Goal: Task Accomplishment & Management: Manage account settings

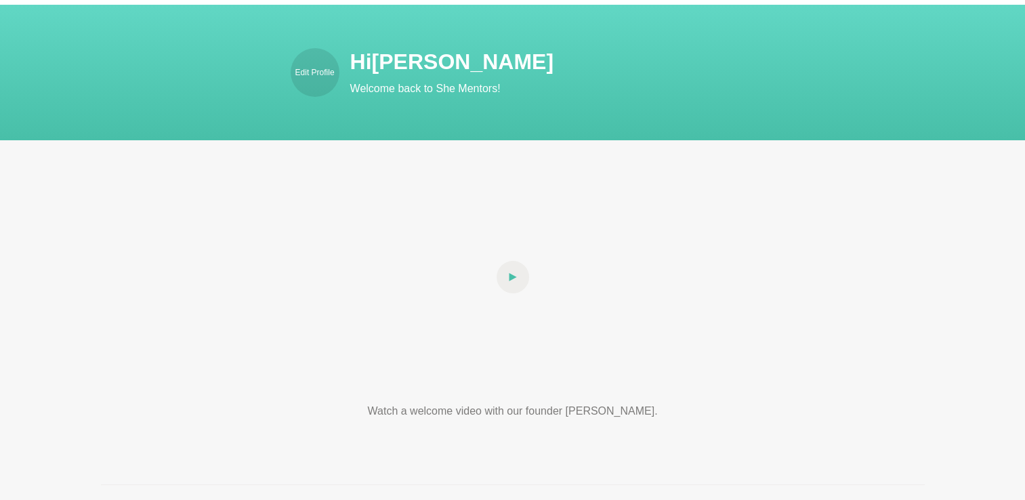
scroll to position [68, 0]
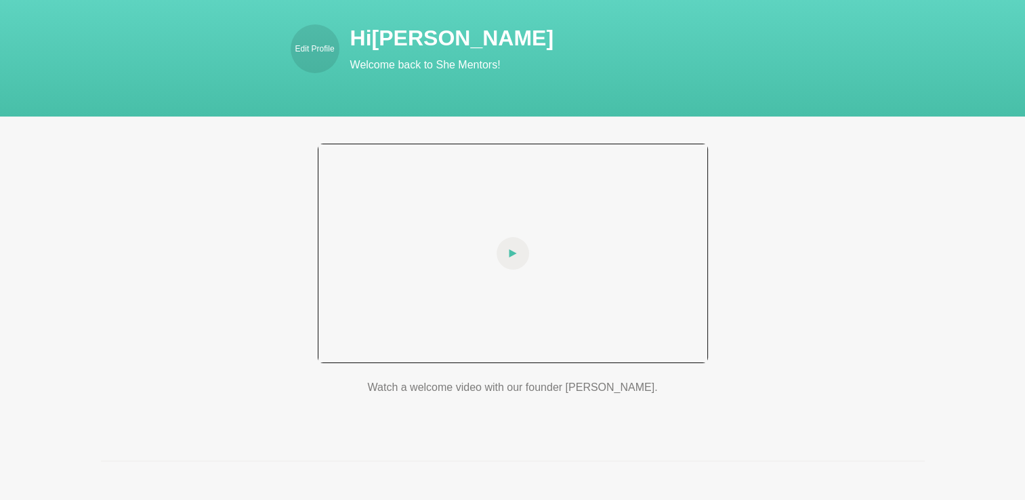
click at [511, 263] on icon at bounding box center [513, 253] width 8 height 33
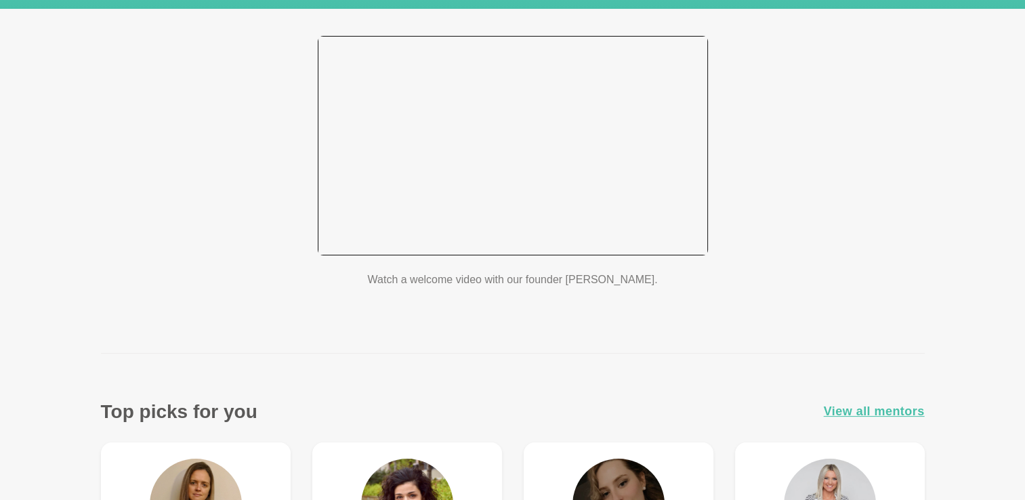
scroll to position [135, 0]
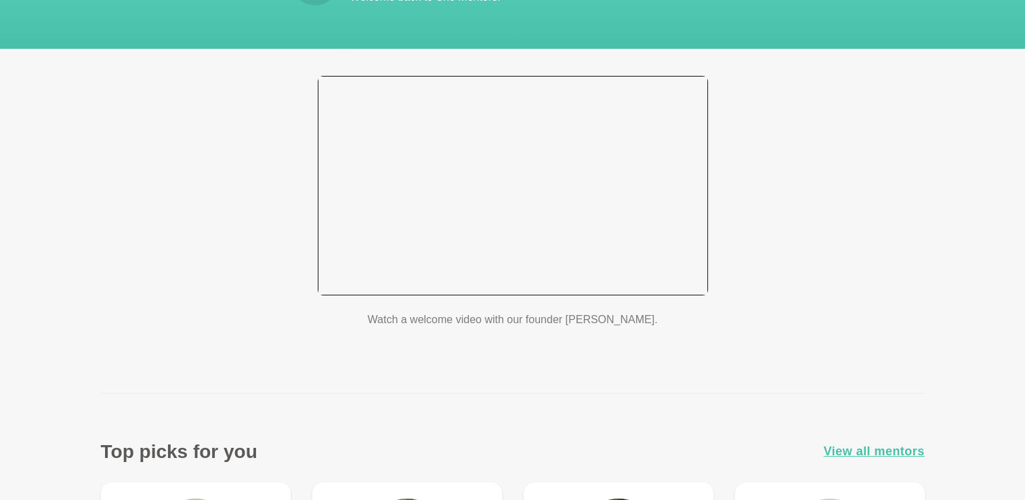
click at [577, 172] on div at bounding box center [513, 185] width 390 height 219
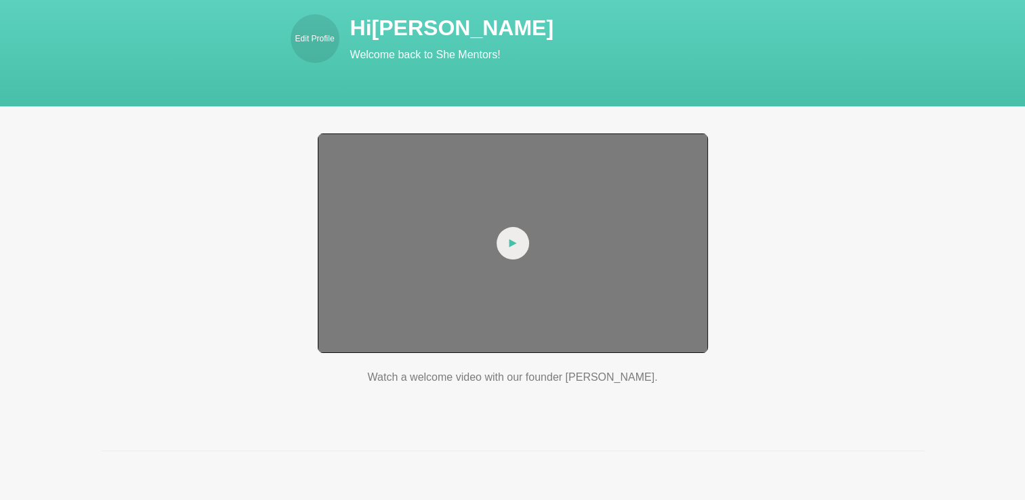
scroll to position [0, 0]
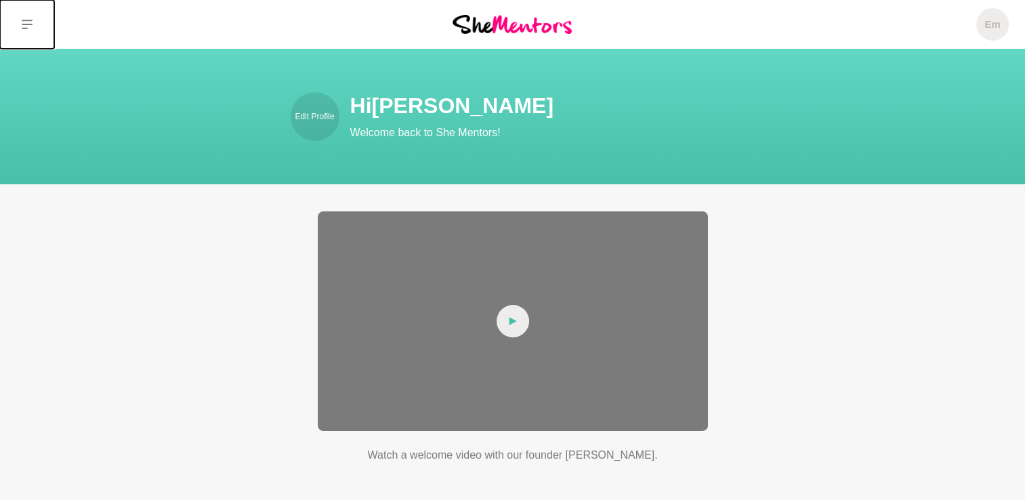
click at [19, 22] on button at bounding box center [27, 24] width 54 height 49
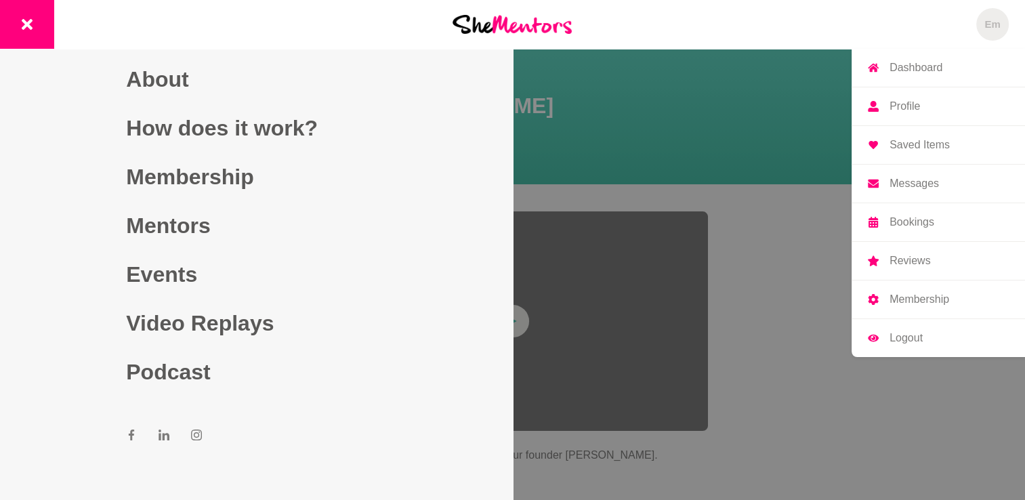
click at [994, 14] on span "Em" at bounding box center [992, 24] width 33 height 33
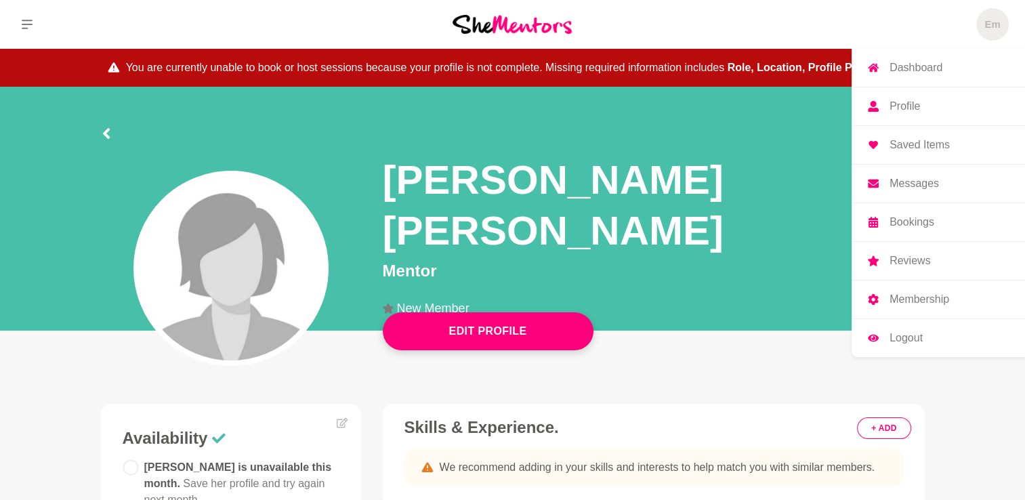
click at [945, 66] on link "Dashboard" at bounding box center [937, 68] width 173 height 38
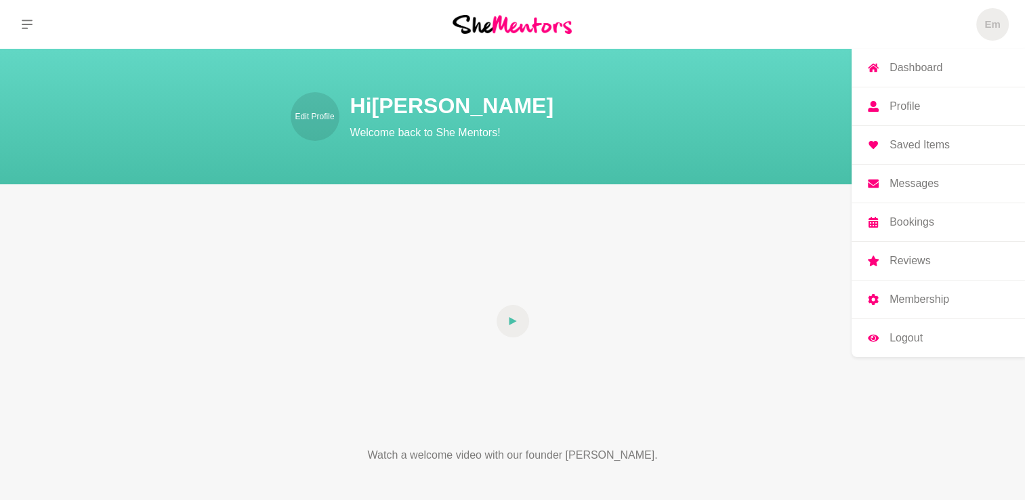
click at [938, 105] on link "Profile" at bounding box center [937, 106] width 173 height 38
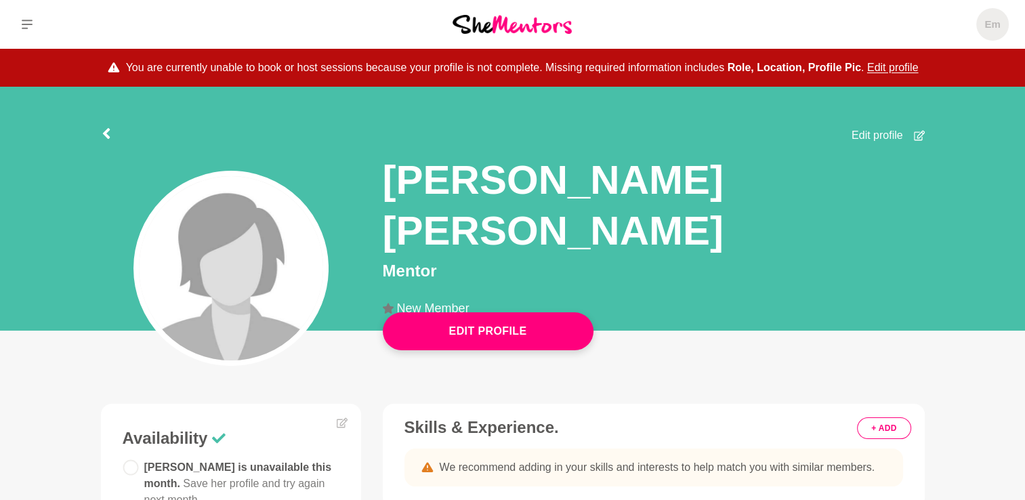
scroll to position [68, 0]
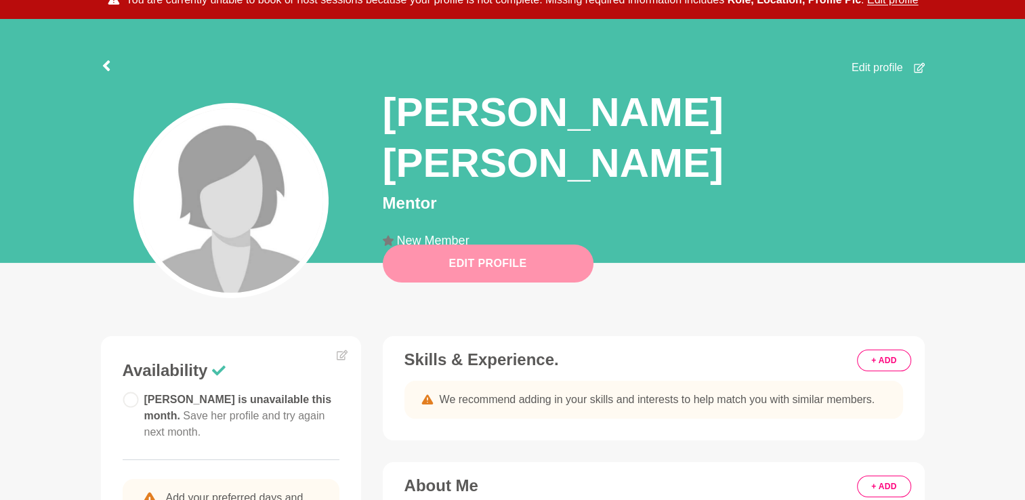
click at [502, 259] on button "Edit Profile" at bounding box center [488, 263] width 211 height 38
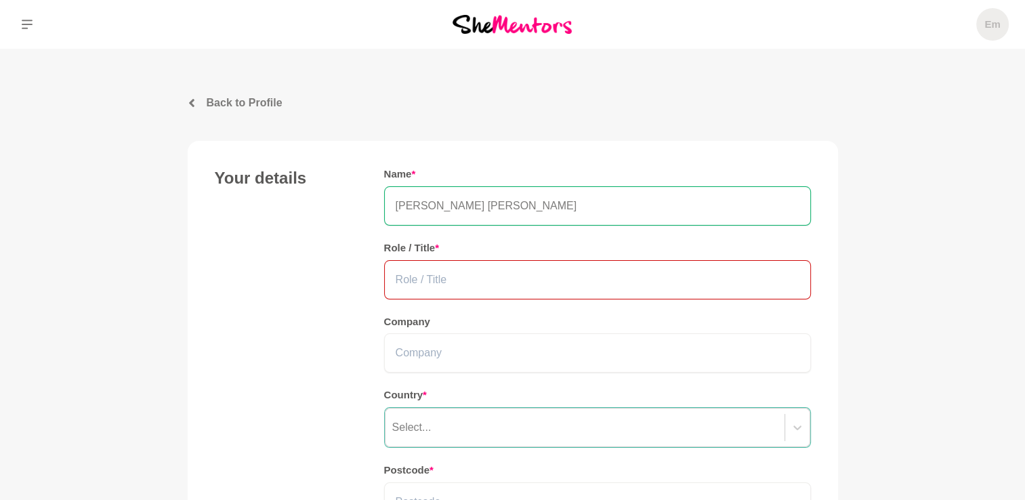
click at [482, 284] on input "text" at bounding box center [597, 279] width 427 height 39
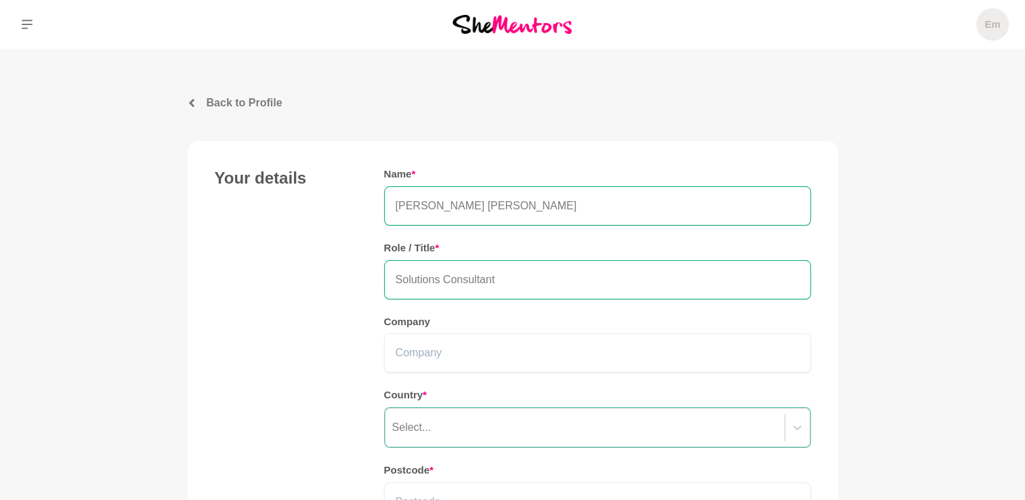
type input "Solutions Consultant"
type input "A"
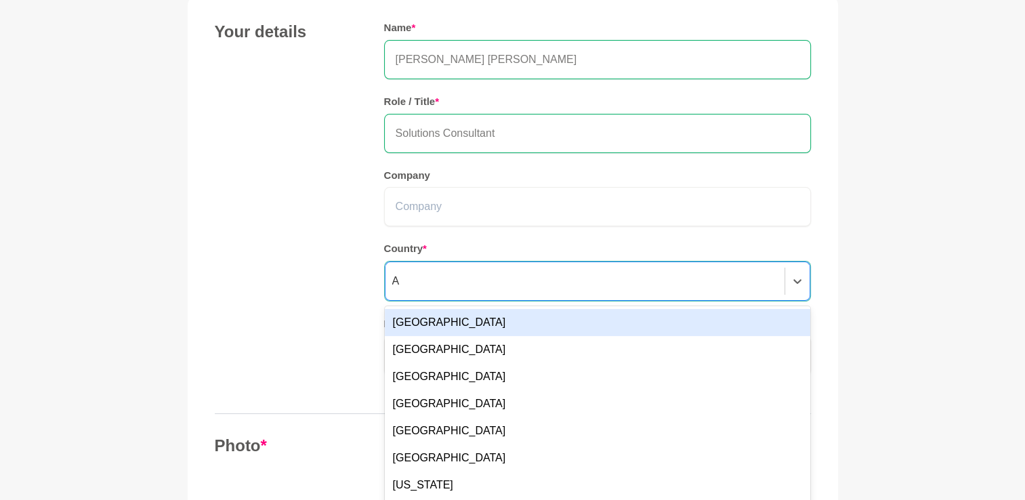
scroll to position [160, 0]
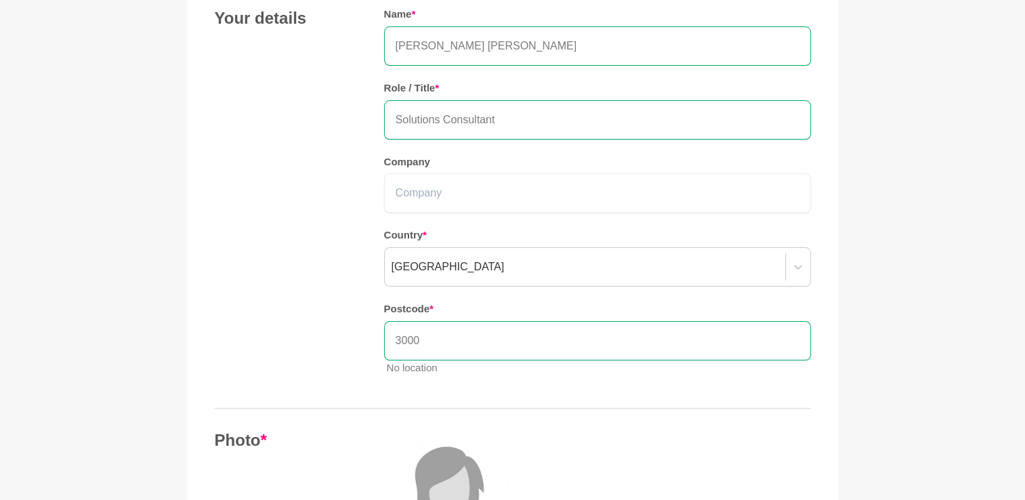
type input "3000"
click at [247, 62] on div "Your details Name * [PERSON_NAME] [PERSON_NAME] Role / Title * Solutions Consul…" at bounding box center [513, 197] width 596 height 378
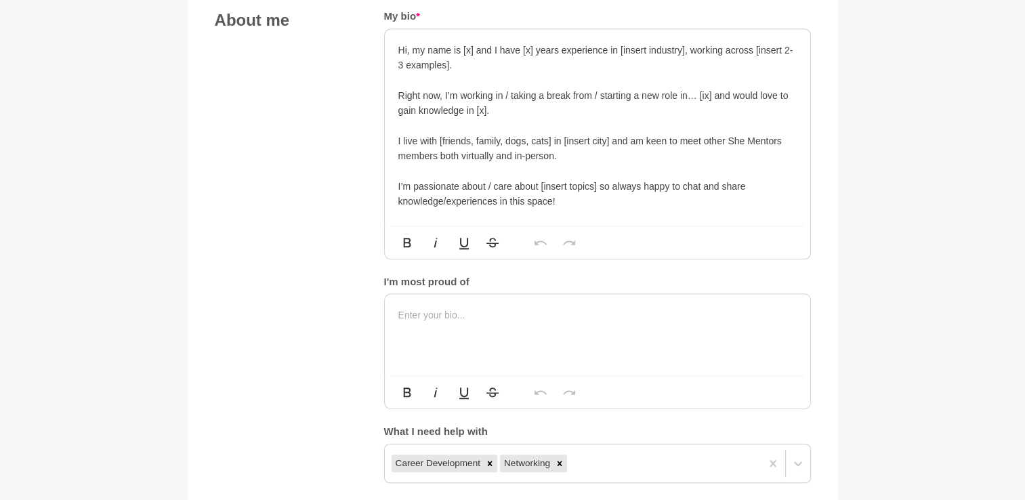
scroll to position [973, 0]
